Goal: Task Accomplishment & Management: Use online tool/utility

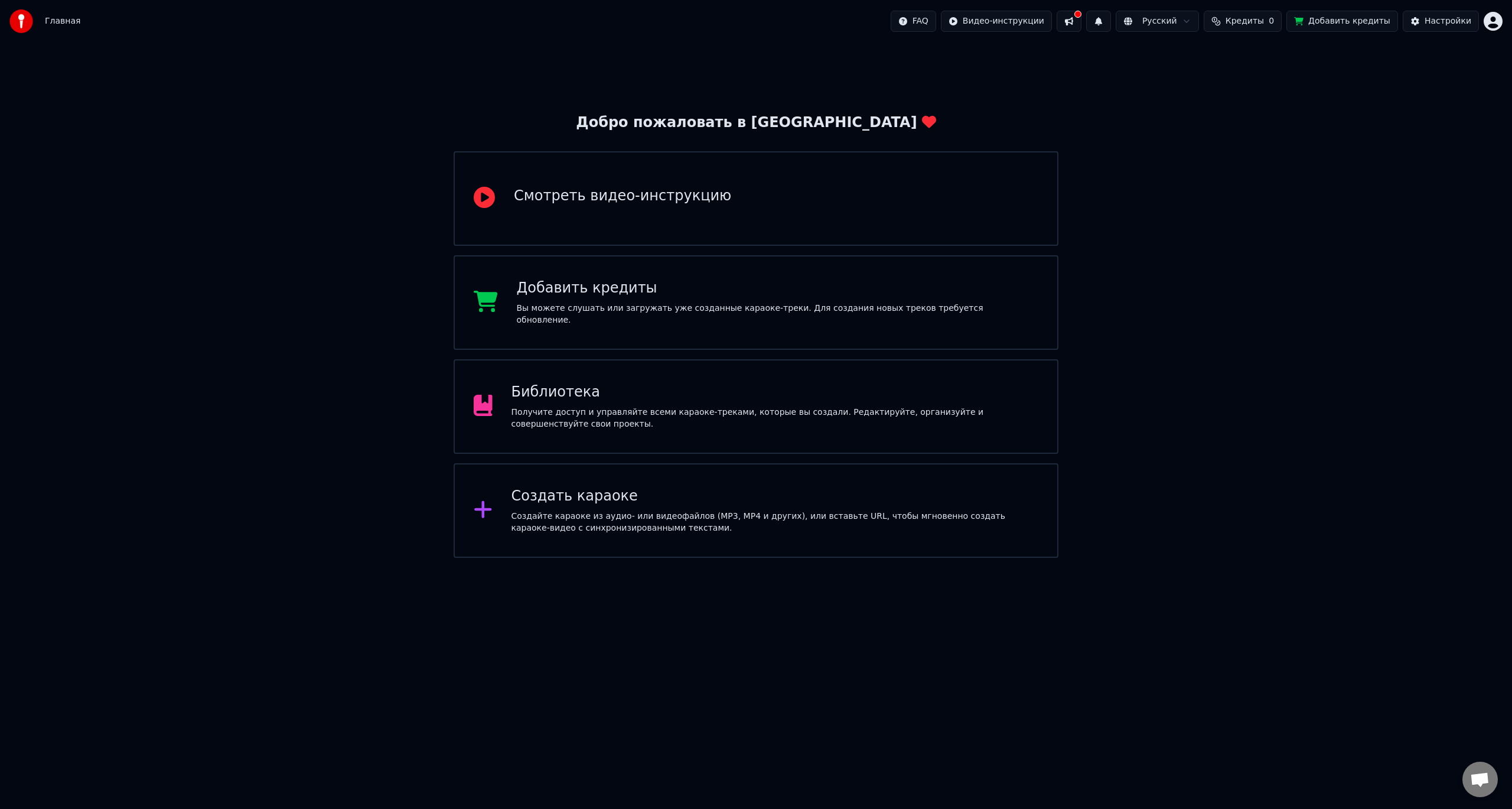
click at [83, 16] on div "Главная FAQ Видео-инструкции Русский Кредиты 0 Добавить кредиты Настройки" at bounding box center [756, 21] width 1512 height 43
click at [73, 18] on span "Главная" at bounding box center [62, 21] width 35 height 12
click at [62, 20] on span "Главная" at bounding box center [62, 21] width 35 height 12
click at [1499, 23] on html "Главная FAQ Видео-инструкции 1 Русский Кредиты 0 Добавить кредиты Настройки Доб…" at bounding box center [756, 279] width 1512 height 558
click at [1088, 21] on html "Главная FAQ Видео-инструкции 1 Русский Кредиты 0 Добавить кредиты Настройки Доб…" at bounding box center [756, 279] width 1512 height 558
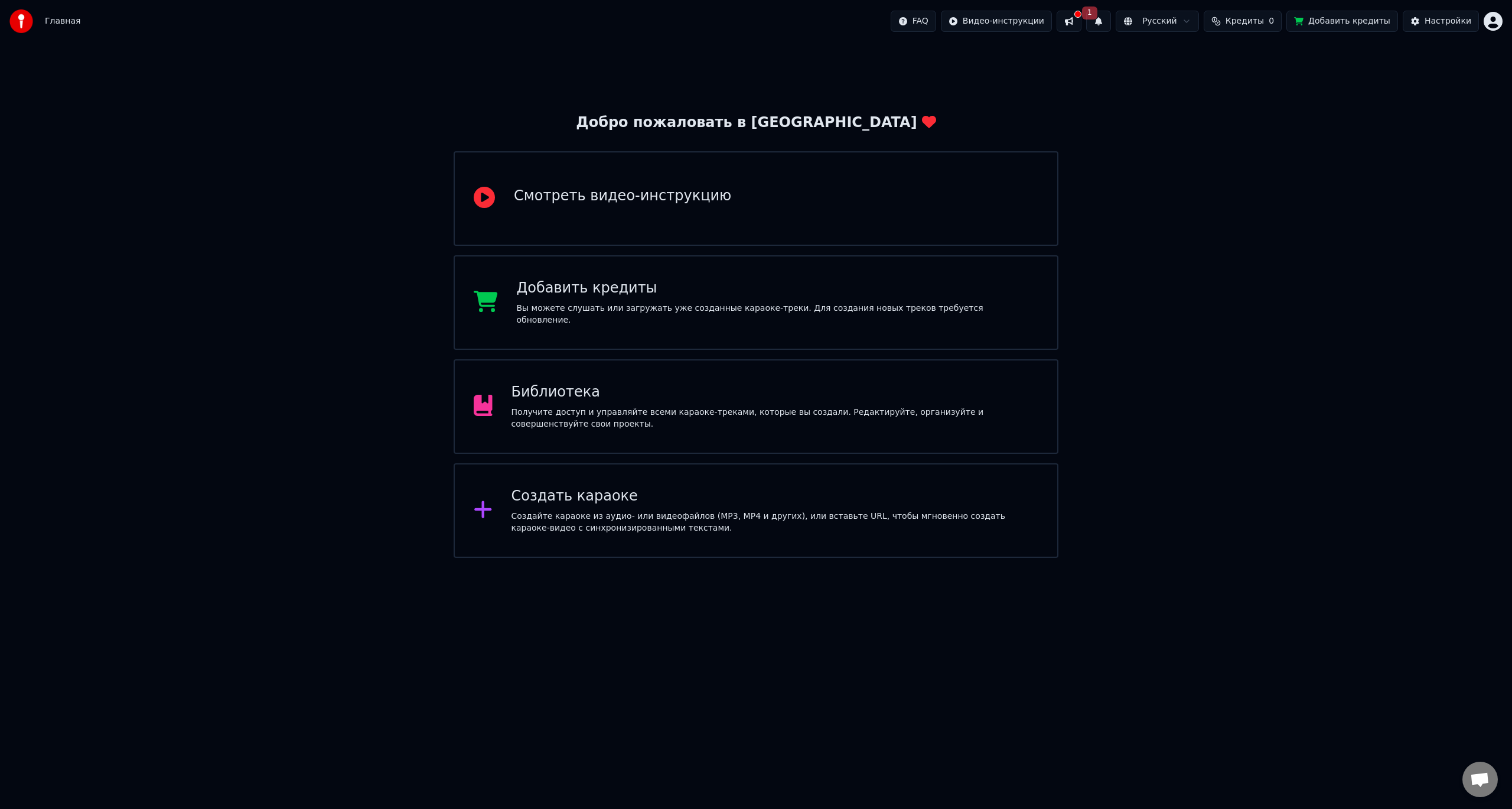
click at [1081, 23] on button at bounding box center [1069, 21] width 25 height 21
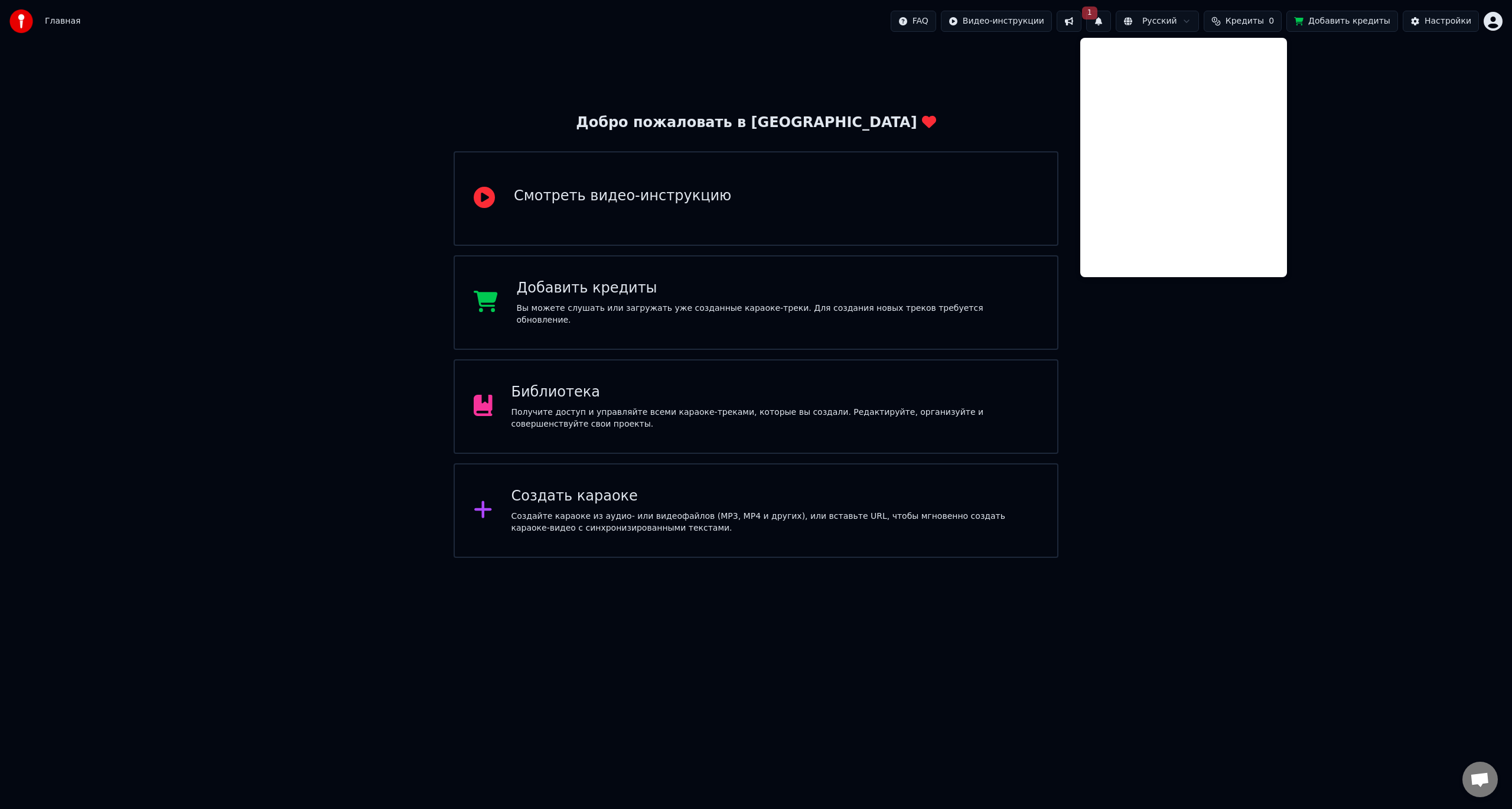
click at [1359, 110] on div "Добро пожаловать в Youka Смотреть видео-инструкцию Добавить кредиты Вы можете с…" at bounding box center [756, 300] width 1512 height 515
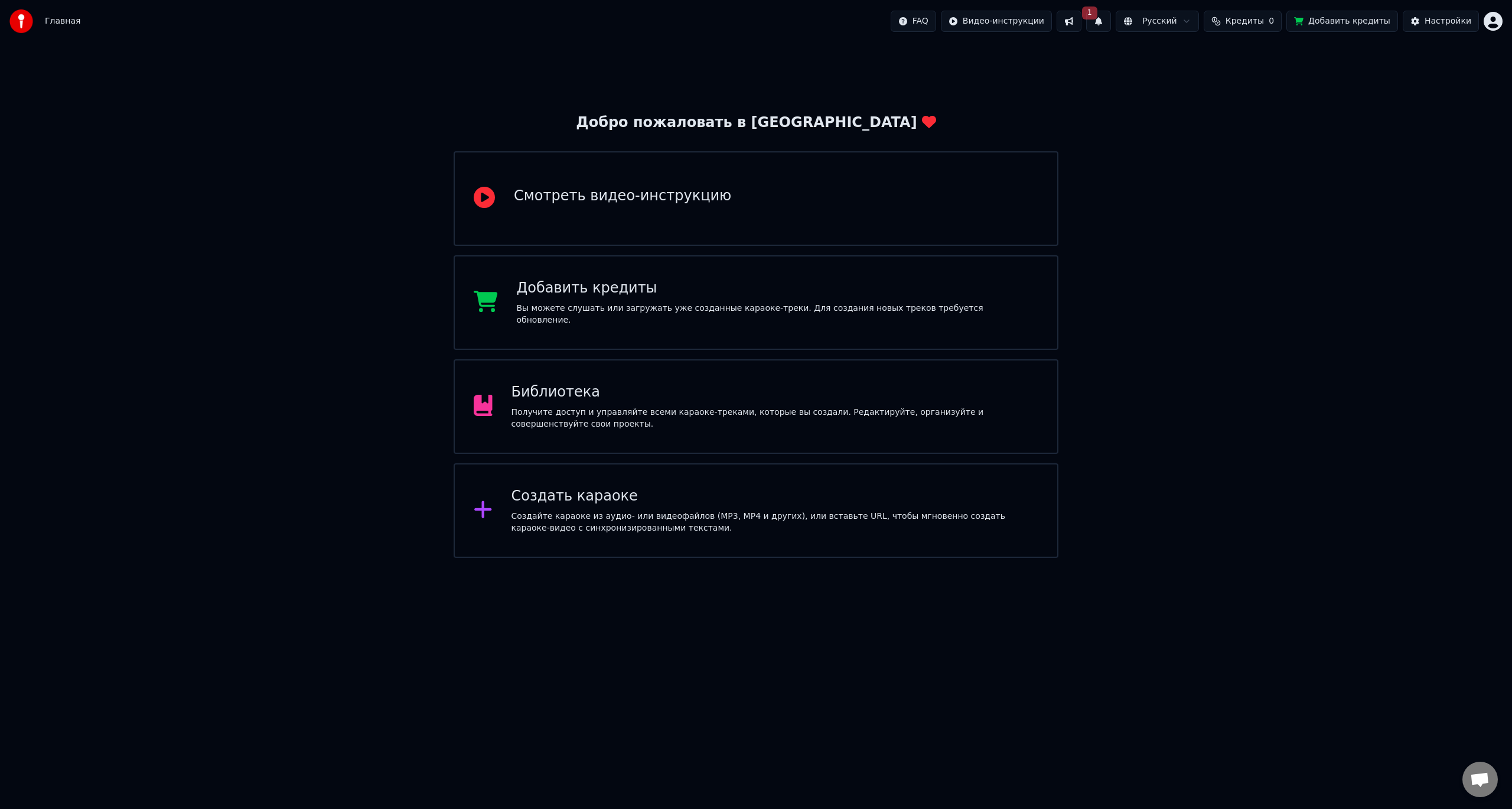
click at [1264, 21] on span "Кредиты" at bounding box center [1245, 21] width 38 height 12
click at [1259, 93] on button "Обновить" at bounding box center [1258, 89] width 72 height 21
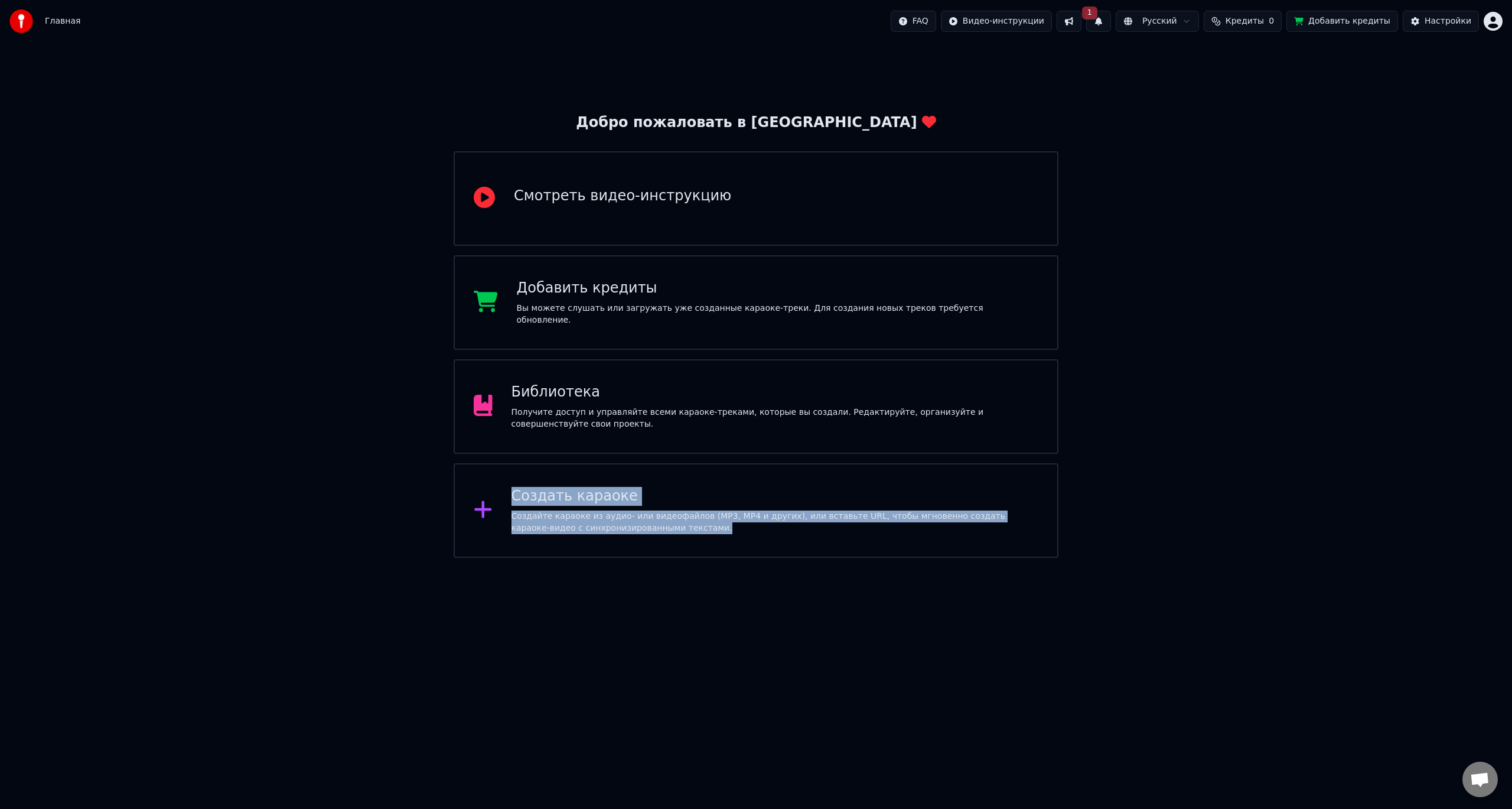
drag, startPoint x: 651, startPoint y: 421, endPoint x: 678, endPoint y: 642, distance: 222.6
click at [678, 558] on html "Главная FAQ Видео-инструкции 1 Русский Кредиты 0 Добавить кредиты Настройки Доб…" at bounding box center [756, 279] width 1512 height 558
click at [653, 503] on div "Создать караоке" at bounding box center [775, 496] width 527 height 19
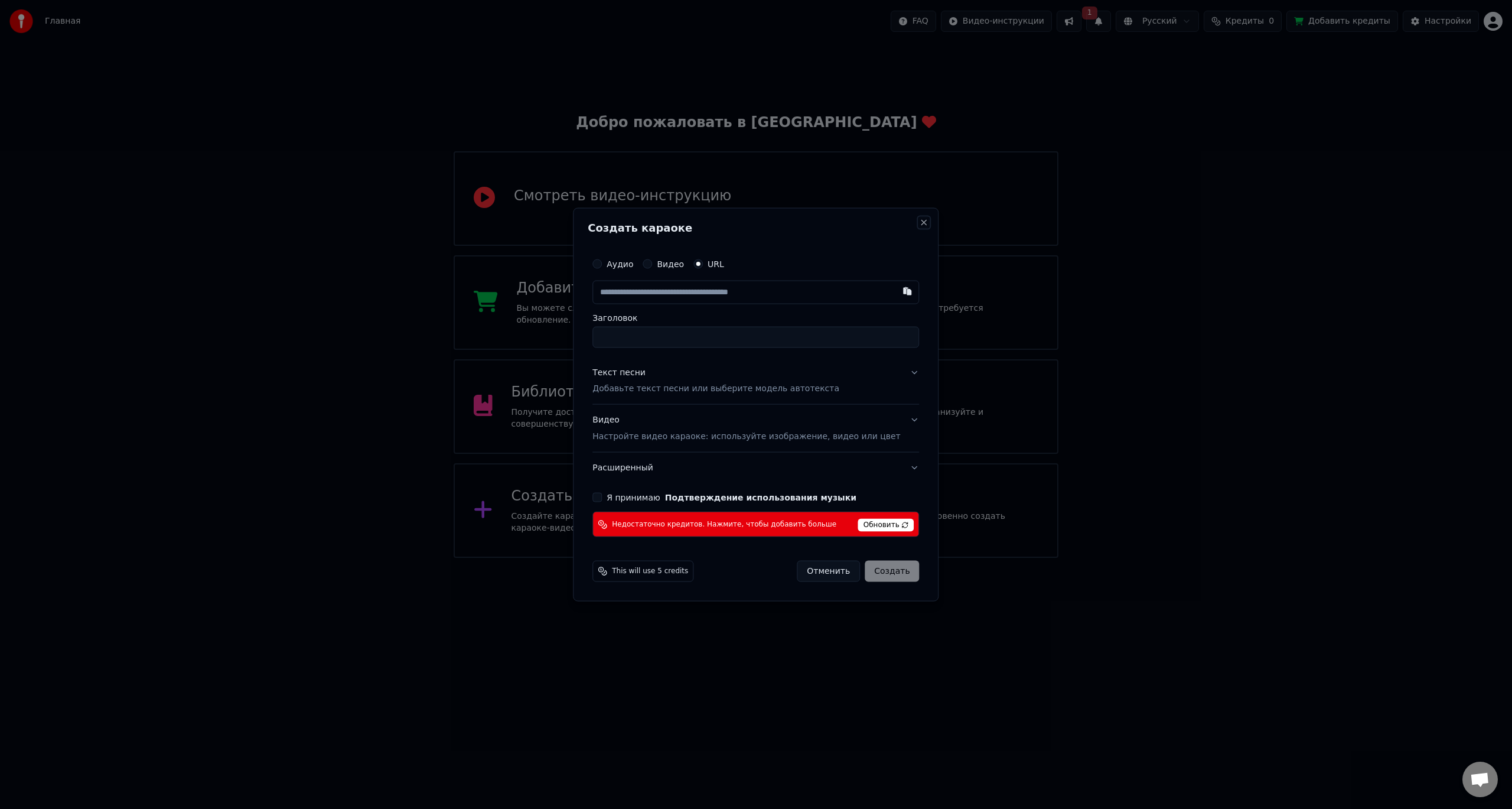
click at [920, 224] on button "Close" at bounding box center [924, 221] width 9 height 9
